Goal: Check status: Check status

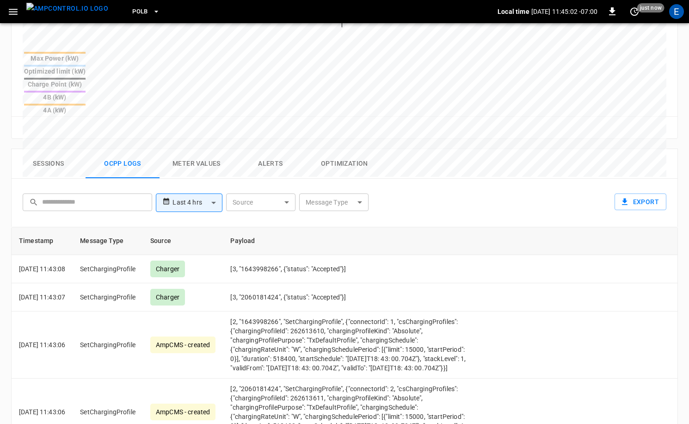
scroll to position [360, 0]
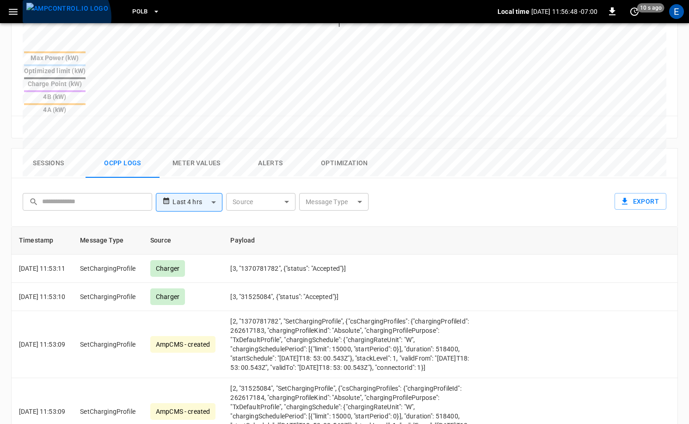
drag, startPoint x: 65, startPoint y: 17, endPoint x: 99, endPoint y: 16, distance: 33.8
click at [65, 14] on img "menu" at bounding box center [67, 9] width 82 height 12
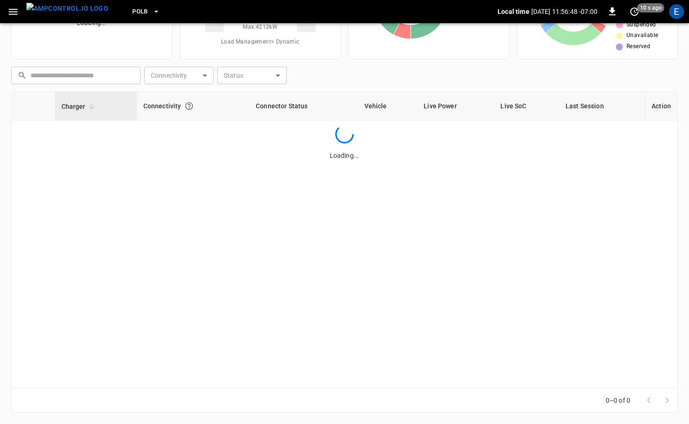
click at [132, 14] on span "PoLB" at bounding box center [140, 11] width 16 height 11
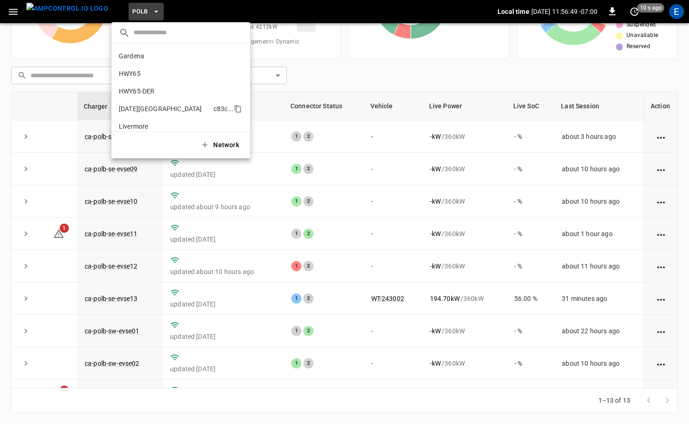
scroll to position [78, 0]
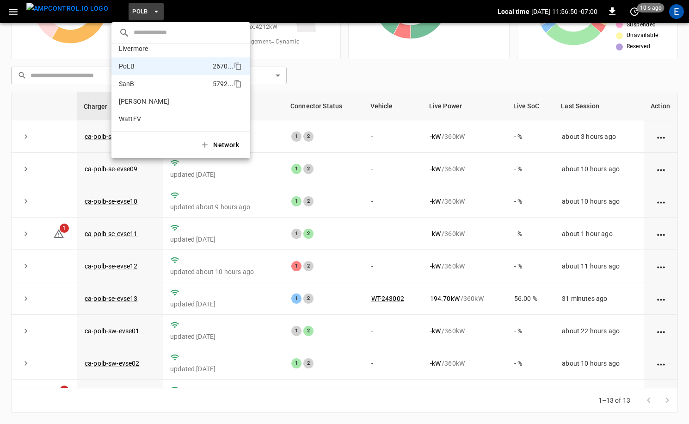
click at [148, 78] on li "SanB 5792 ..." at bounding box center [181, 84] width 139 height 18
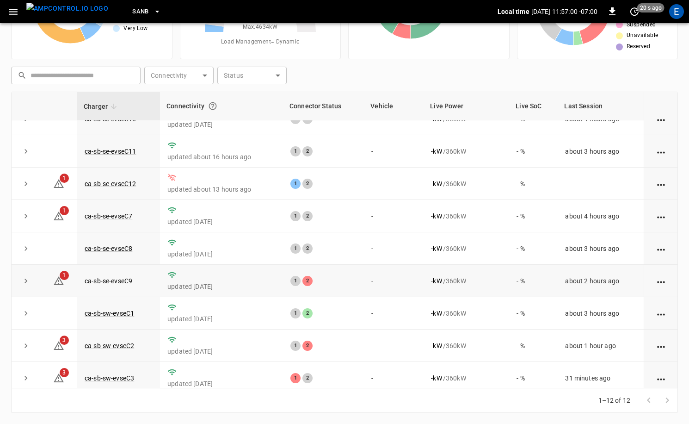
scroll to position [0, 0]
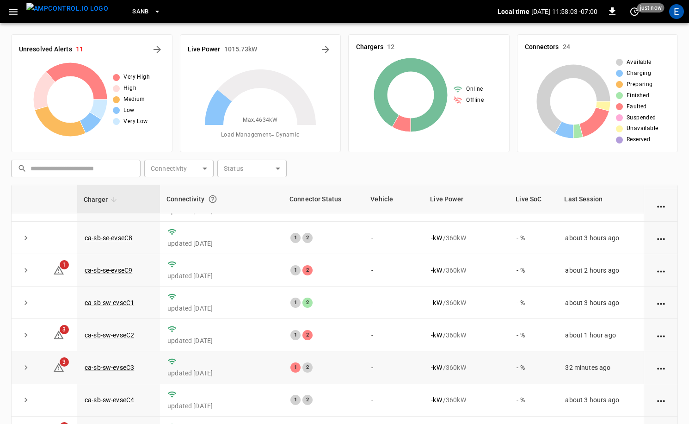
scroll to position [93, 0]
